Goal: Find specific page/section

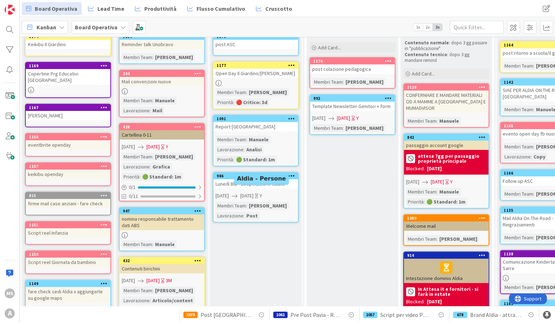
scroll to position [143, 0]
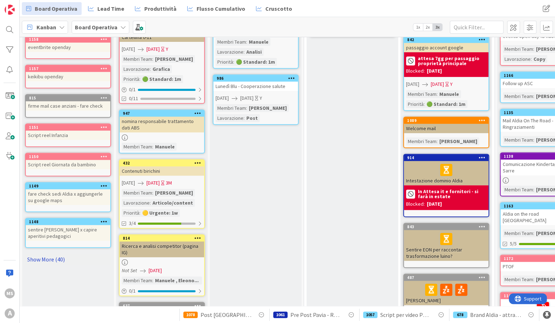
click at [49, 254] on link "Show More (40)" at bounding box center [68, 259] width 86 height 11
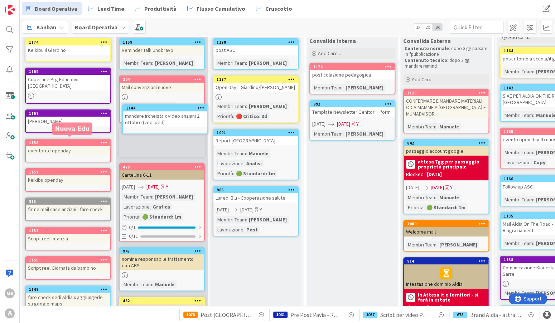
scroll to position [28, 0]
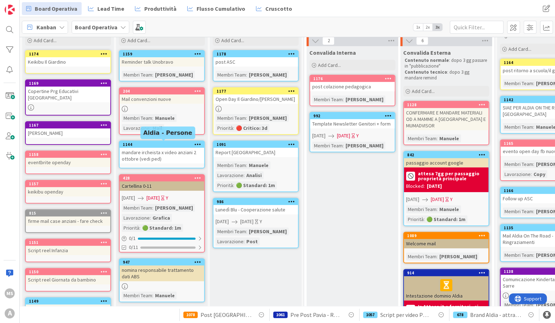
click at [154, 142] on div "1144" at bounding box center [163, 144] width 81 height 5
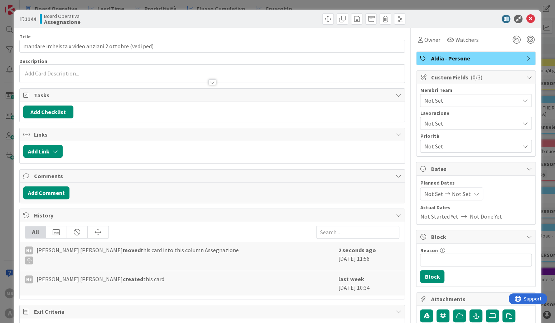
click at [491, 103] on span "Not Set" at bounding box center [471, 100] width 95 height 9
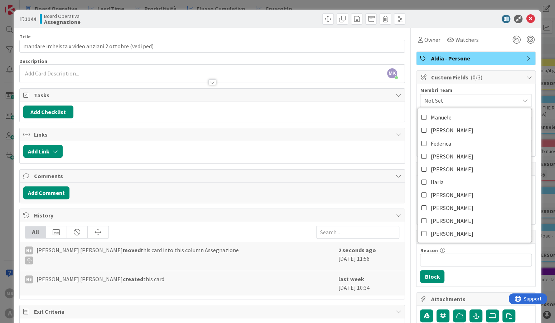
click at [443, 20] on div at bounding box center [472, 19] width 127 height 9
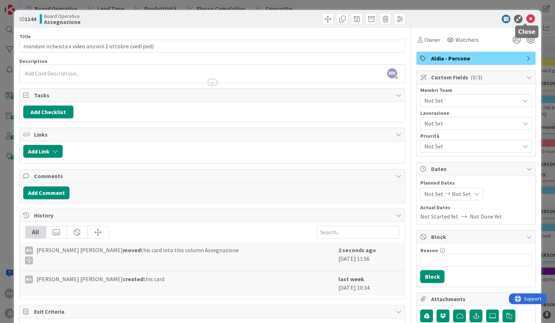
click at [526, 22] on icon at bounding box center [530, 19] width 9 height 9
